Goal: Transaction & Acquisition: Purchase product/service

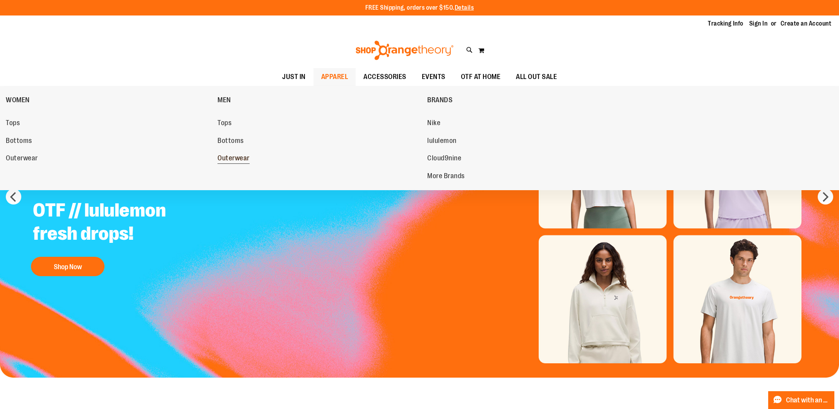
click at [240, 160] on span "Outerwear" at bounding box center [233, 159] width 32 height 10
click at [343, 75] on span "APPAREL" at bounding box center [334, 76] width 27 height 17
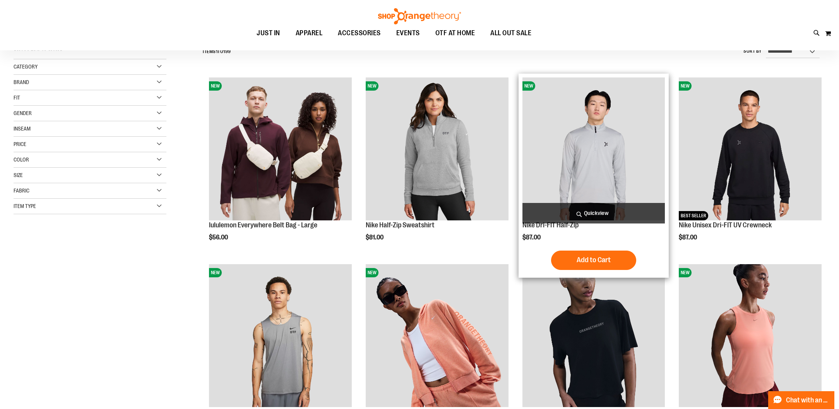
scroll to position [80, 0]
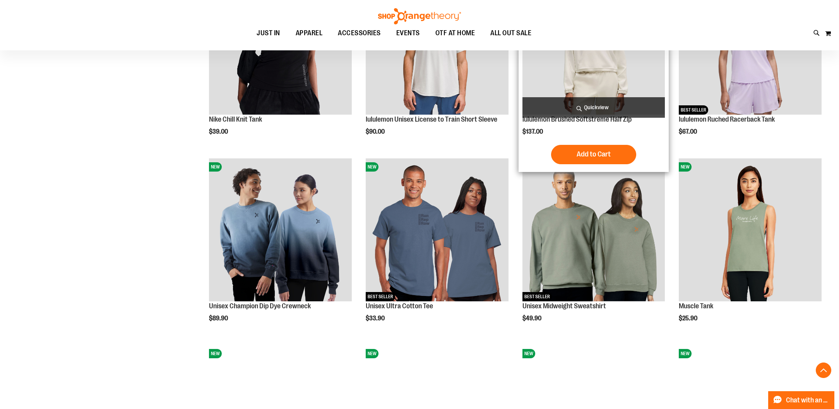
scroll to position [592, 0]
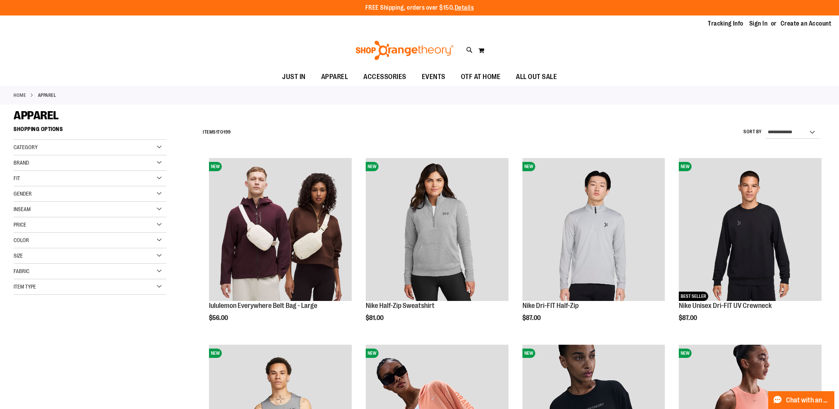
click at [72, 194] on div "Gender" at bounding box center [90, 193] width 153 height 15
click at [37, 209] on span "14 items" at bounding box center [38, 209] width 13 height 8
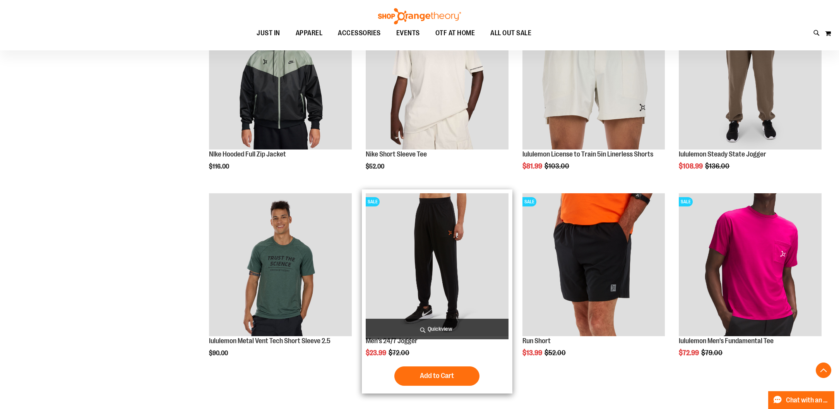
scroll to position [320, 0]
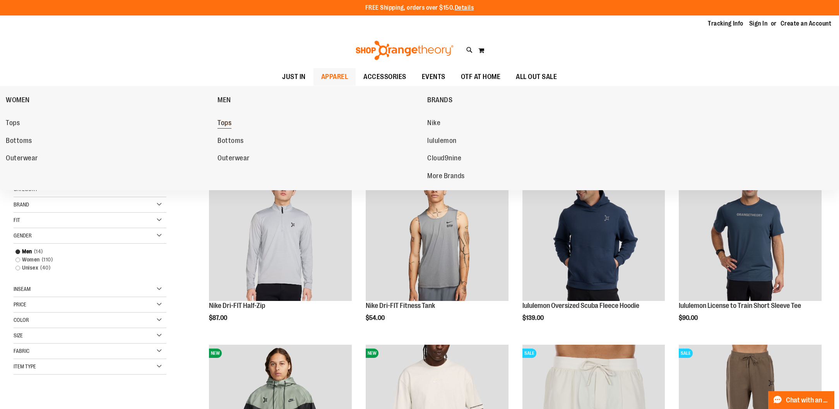
click at [244, 123] on link "Tops" at bounding box center [318, 123] width 202 height 14
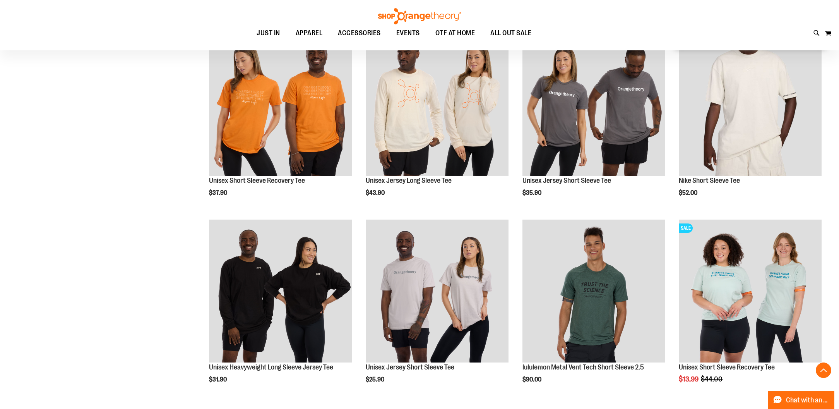
scroll to position [684, 0]
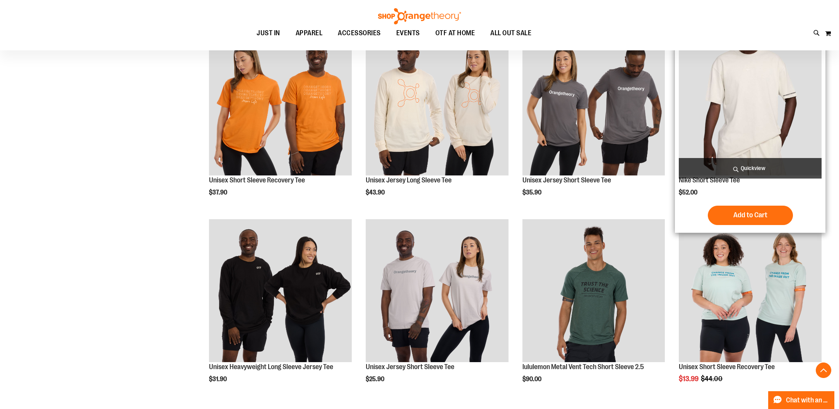
click at [711, 118] on img "product" at bounding box center [750, 103] width 143 height 143
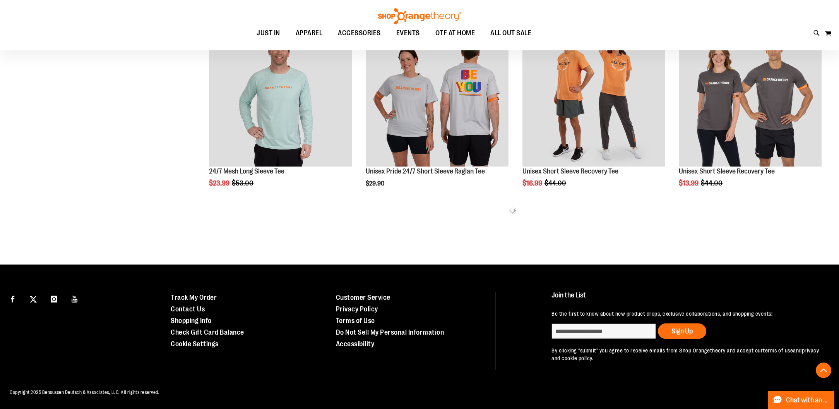
scroll to position [440, 0]
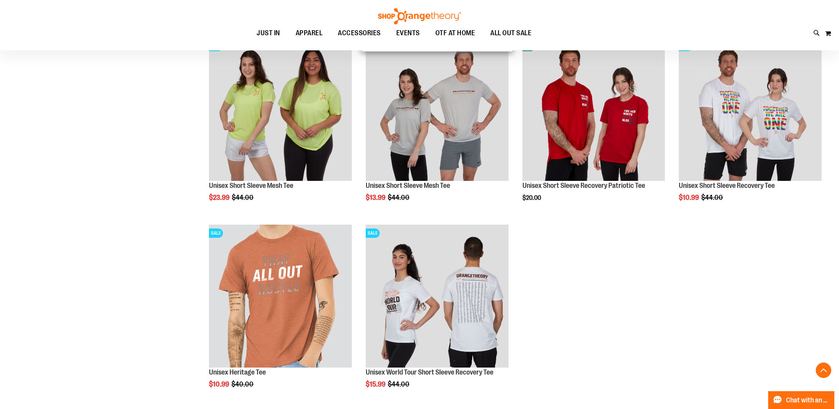
scroll to position [800, 0]
